Goal: Information Seeking & Learning: Learn about a topic

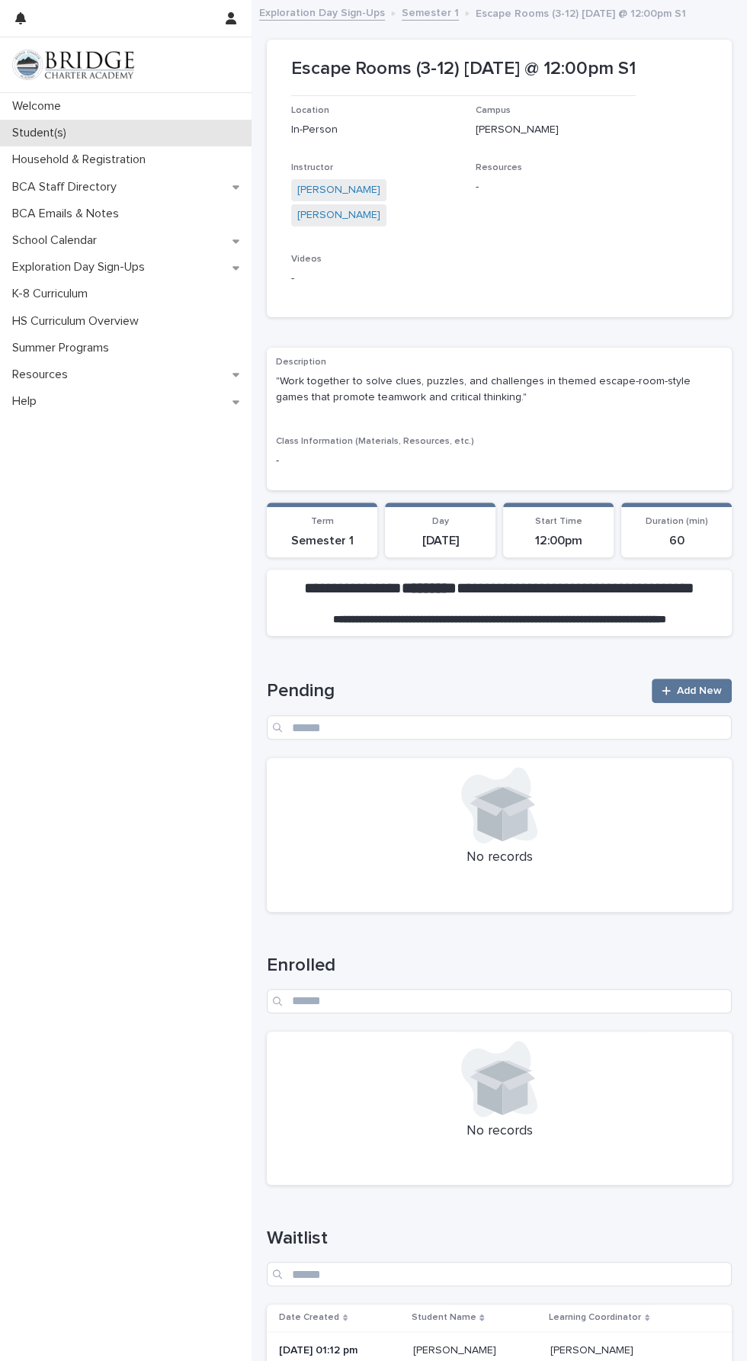
click at [59, 137] on p "Student(s)" at bounding box center [42, 133] width 72 height 14
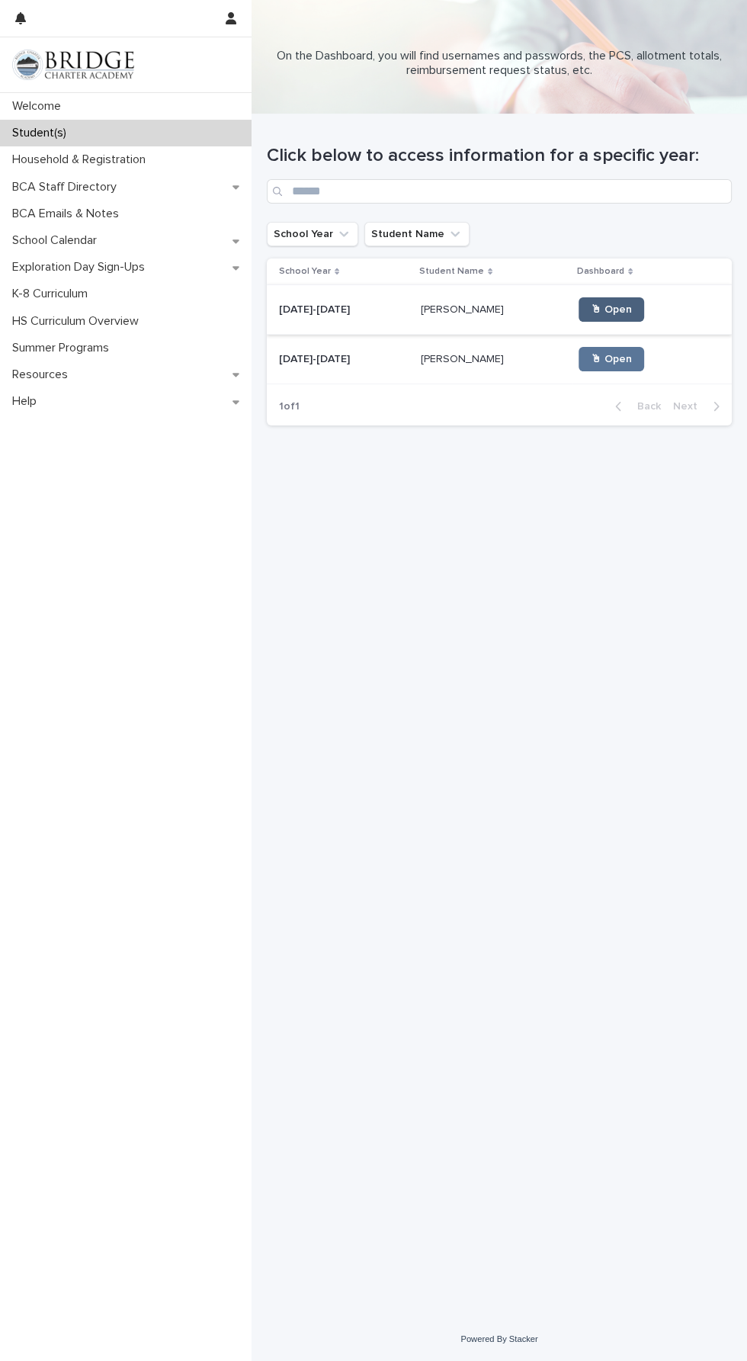
click at [609, 299] on link "🖱 Open" at bounding box center [612, 309] width 66 height 24
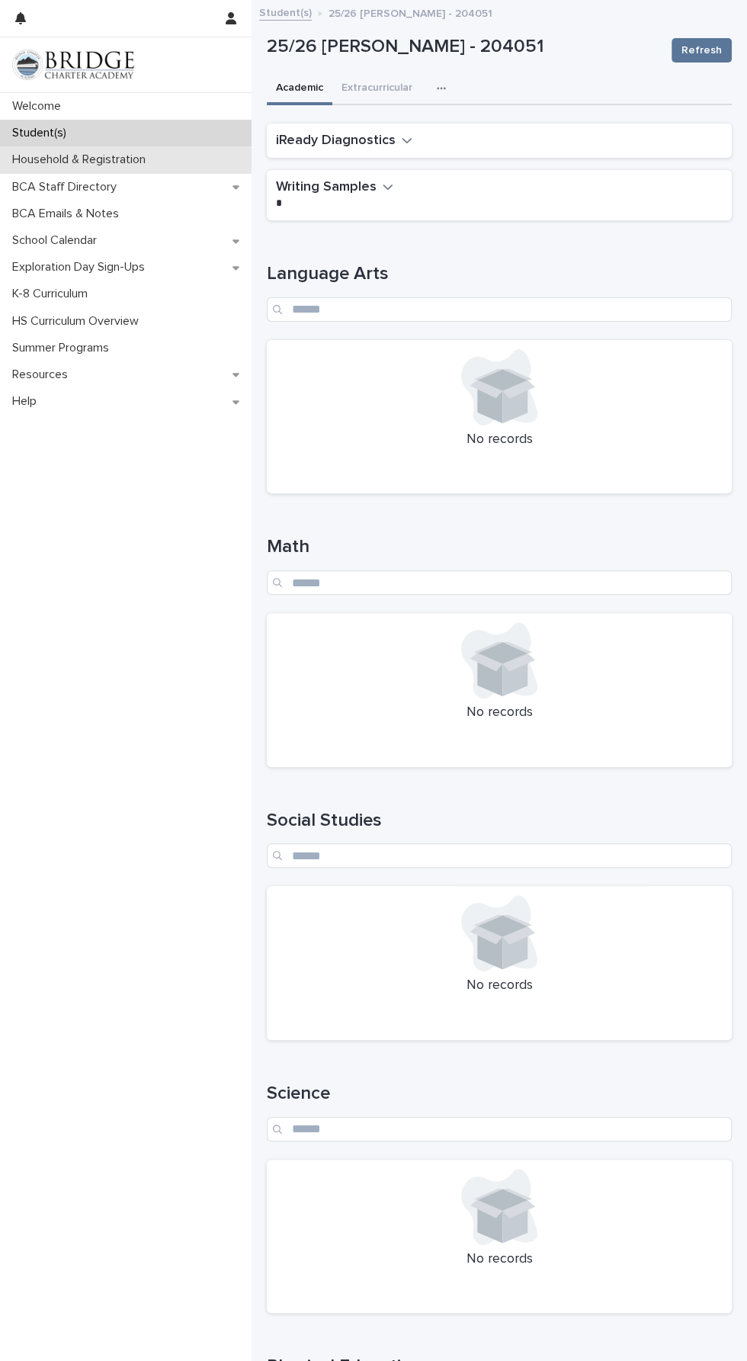
click at [151, 155] on p "Household & Registration" at bounding box center [82, 160] width 152 height 14
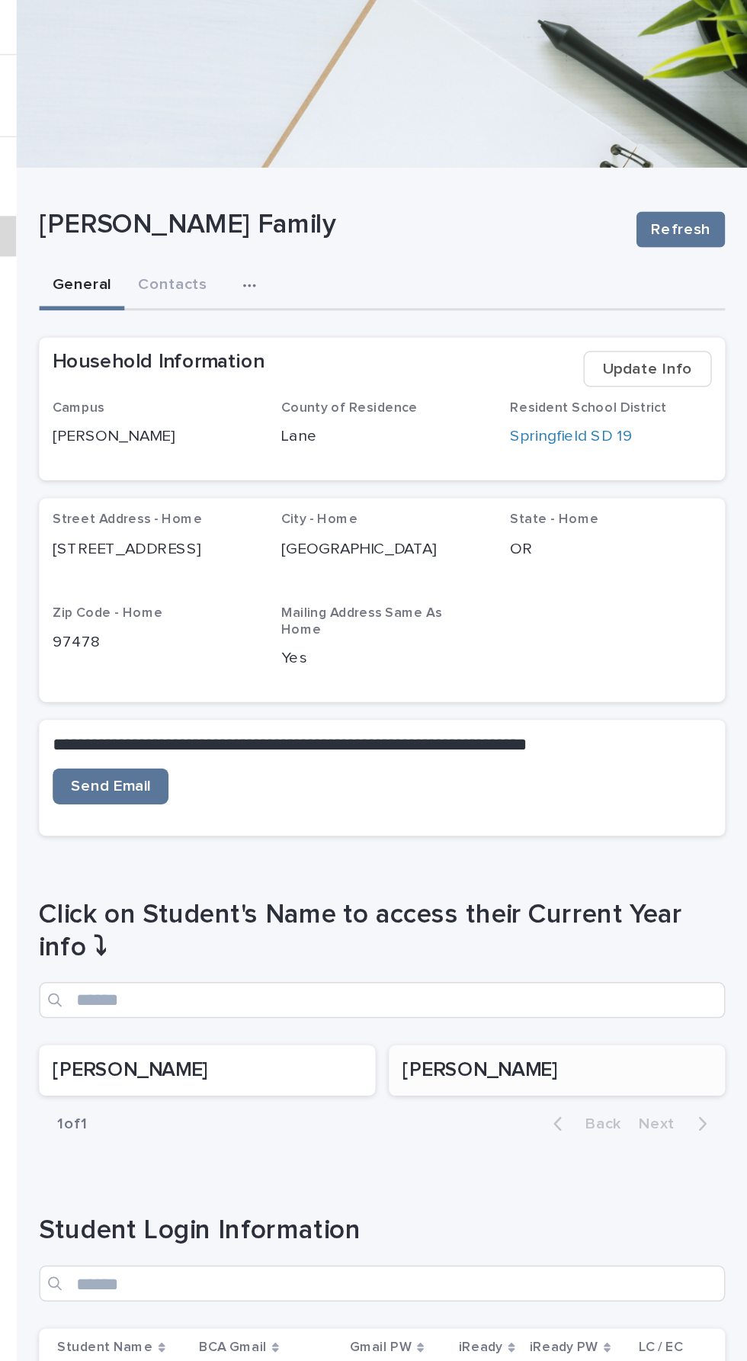
click at [567, 718] on p "Raegan Arand" at bounding box center [618, 726] width 210 height 17
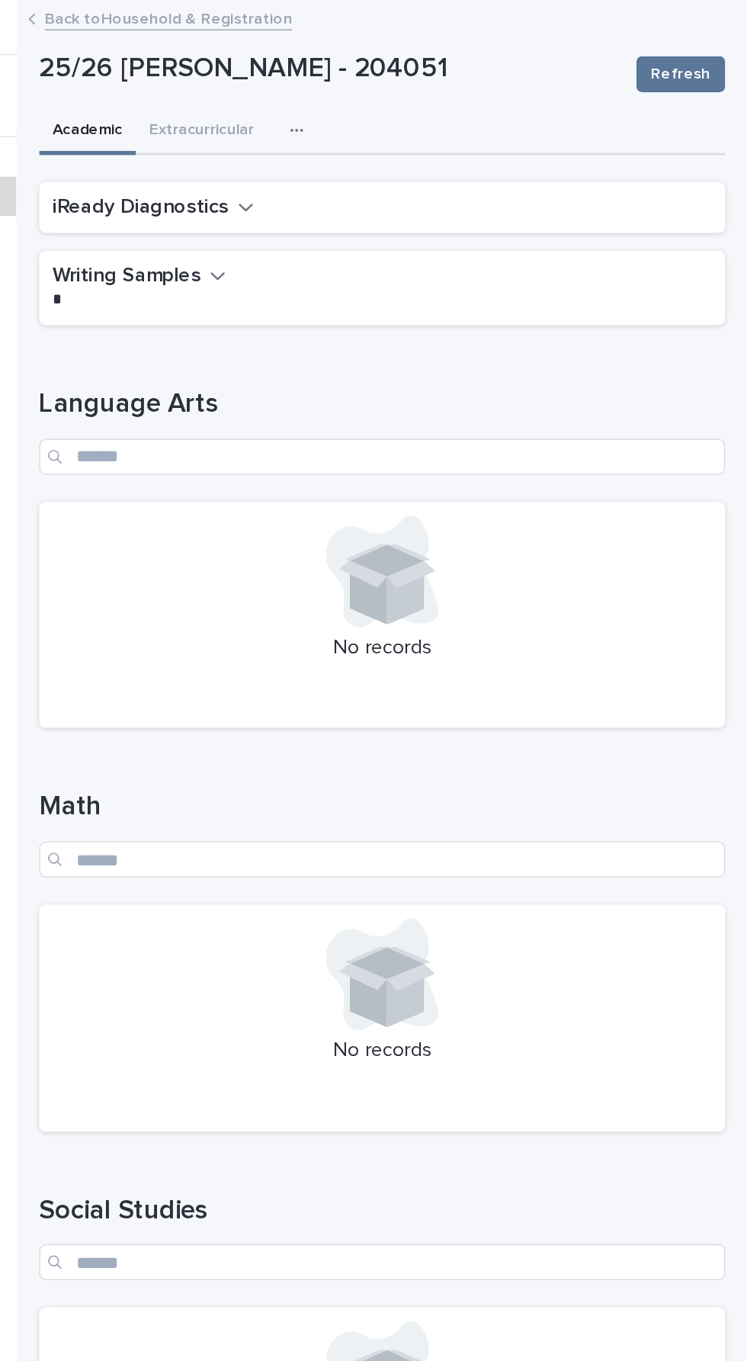
click at [446, 88] on div "button" at bounding box center [444, 88] width 15 height 11
click at [405, 219] on button "General" at bounding box center [402, 219] width 101 height 23
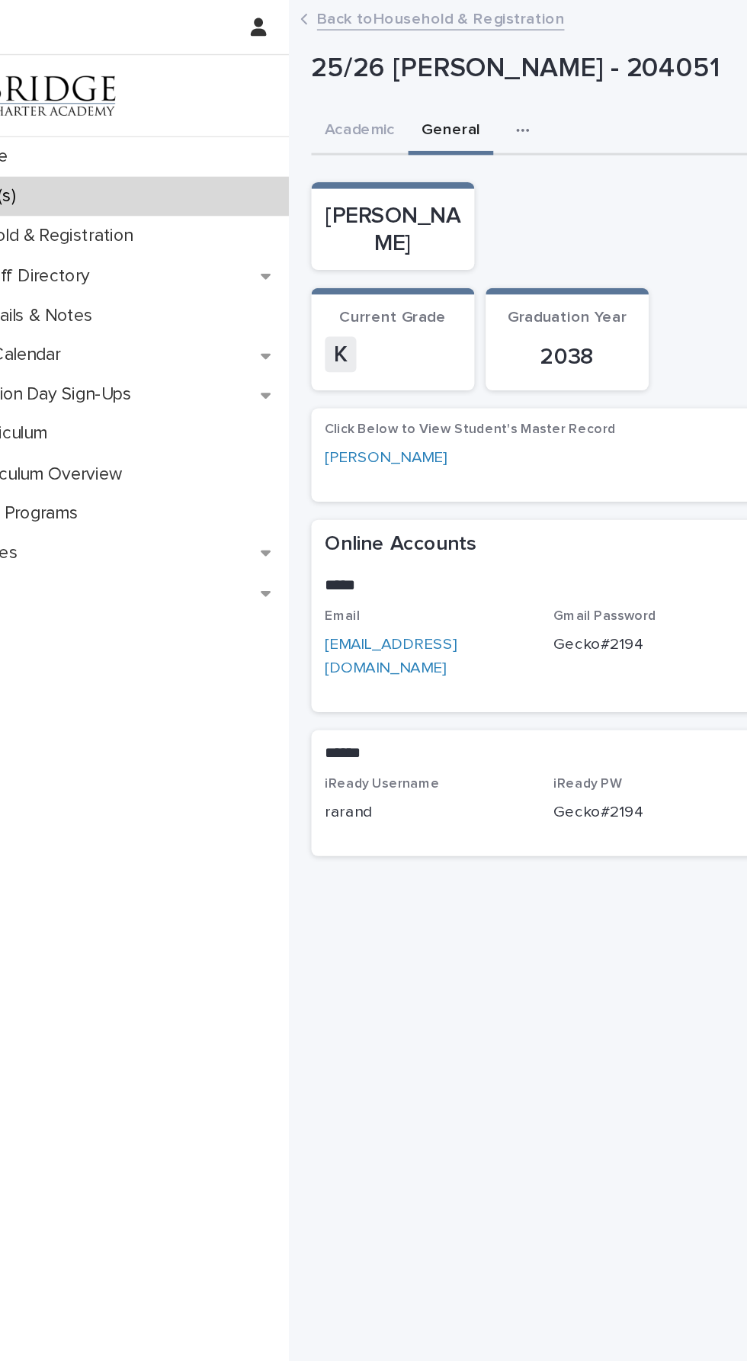
click at [415, 89] on div "button" at bounding box center [413, 88] width 15 height 11
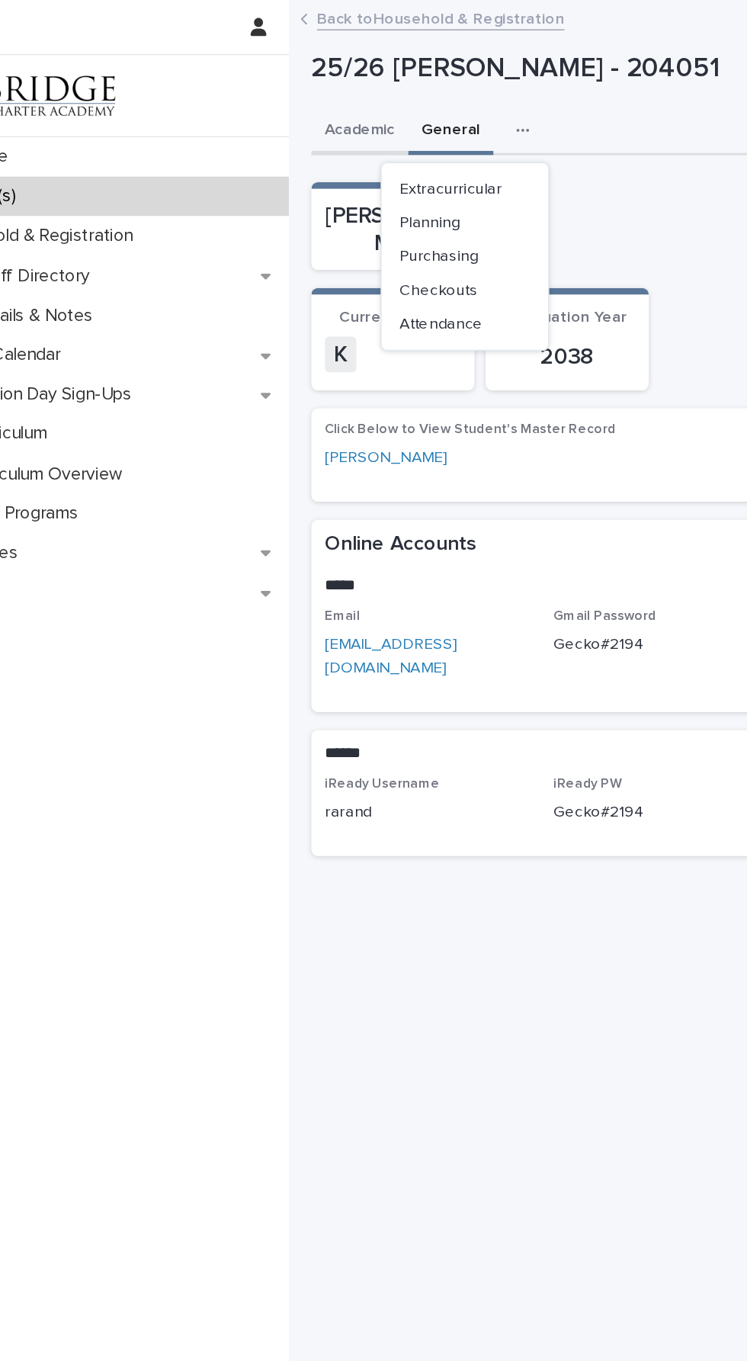
click at [307, 85] on button "Academic" at bounding box center [300, 89] width 66 height 32
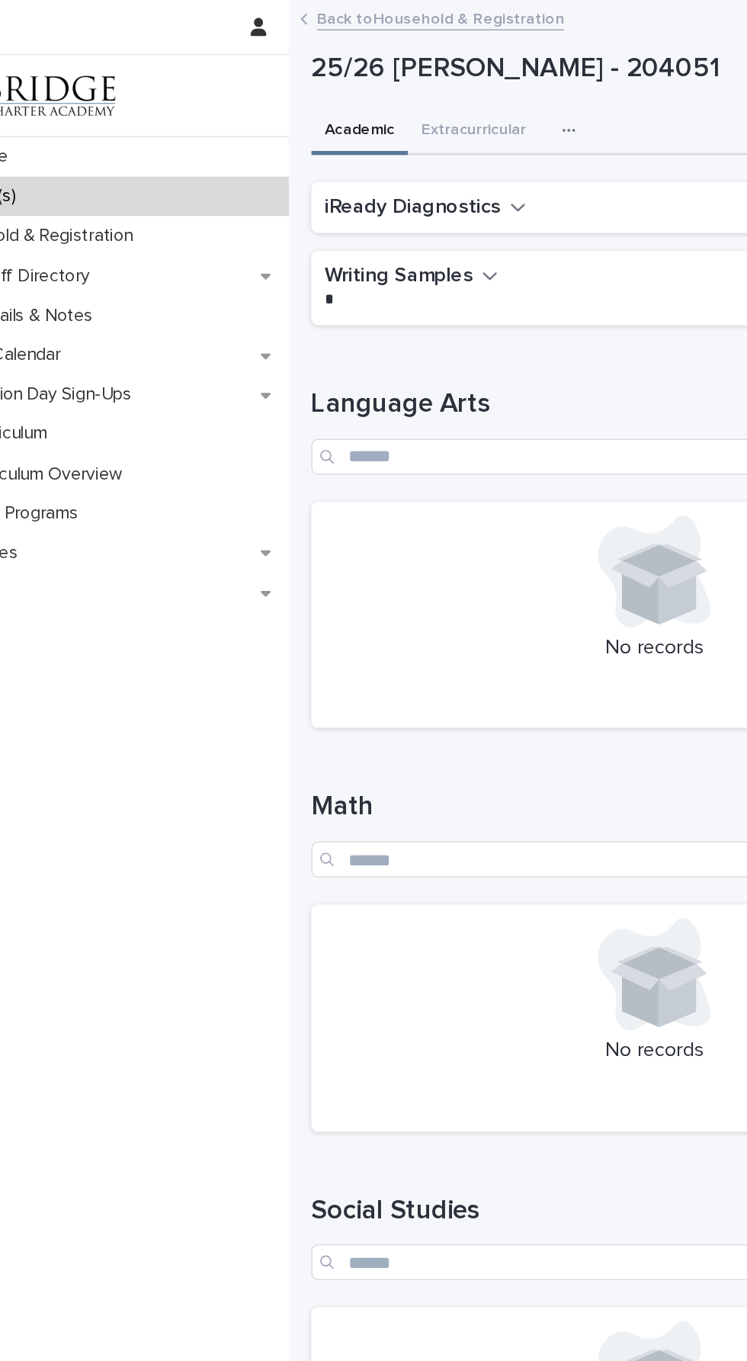
click at [439, 86] on icon "button" at bounding box center [441, 88] width 9 height 11
click at [408, 114] on div "Planning Purchasing Checkouts Attendance General" at bounding box center [402, 174] width 114 height 128
click at [387, 127] on span "Planning" at bounding box center [378, 128] width 41 height 11
